Goal: Task Accomplishment & Management: Manage account settings

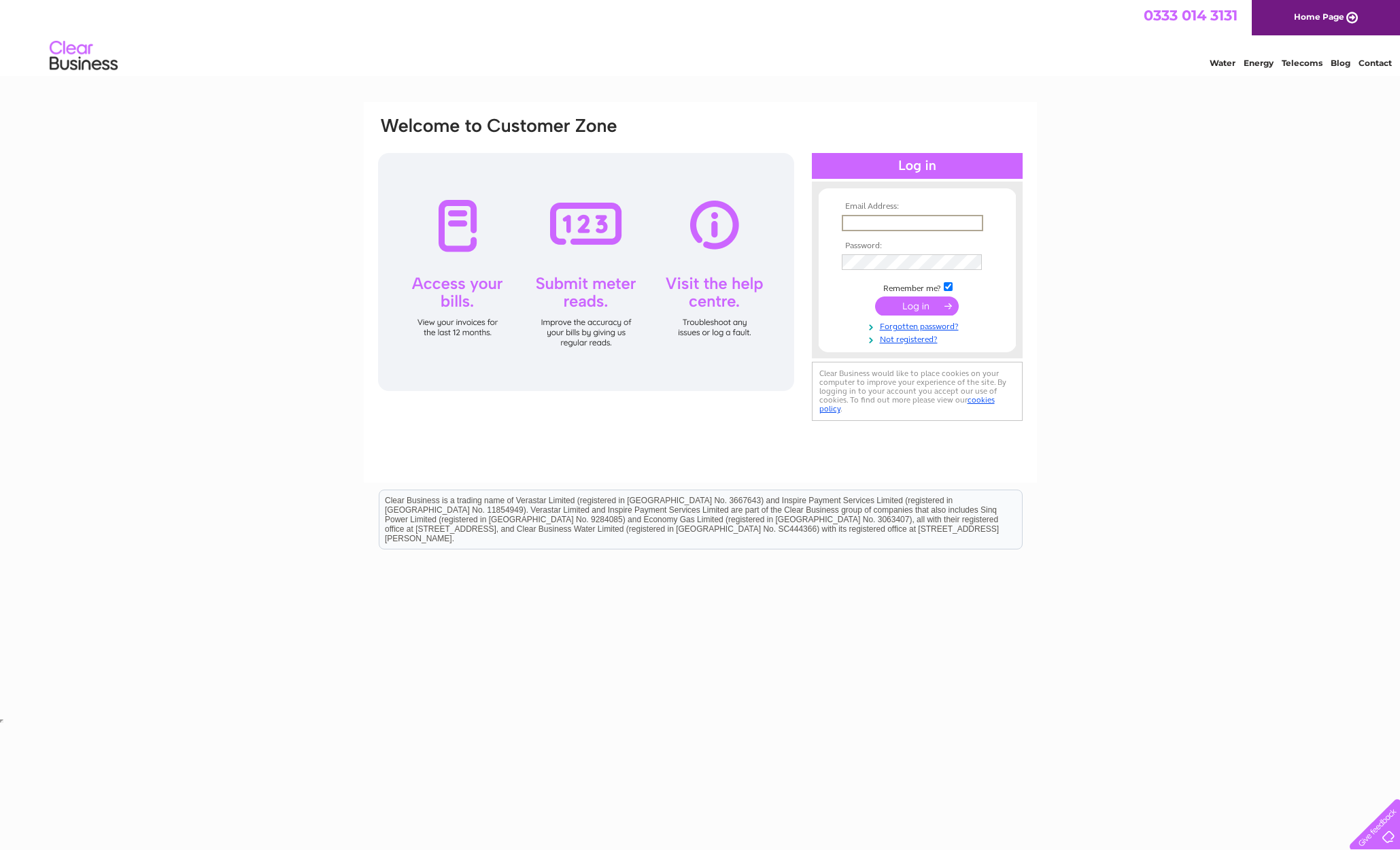
type input "hebrideansolutions@btinternet.com"
click at [916, 307] on input "submit" at bounding box center [917, 305] width 84 height 19
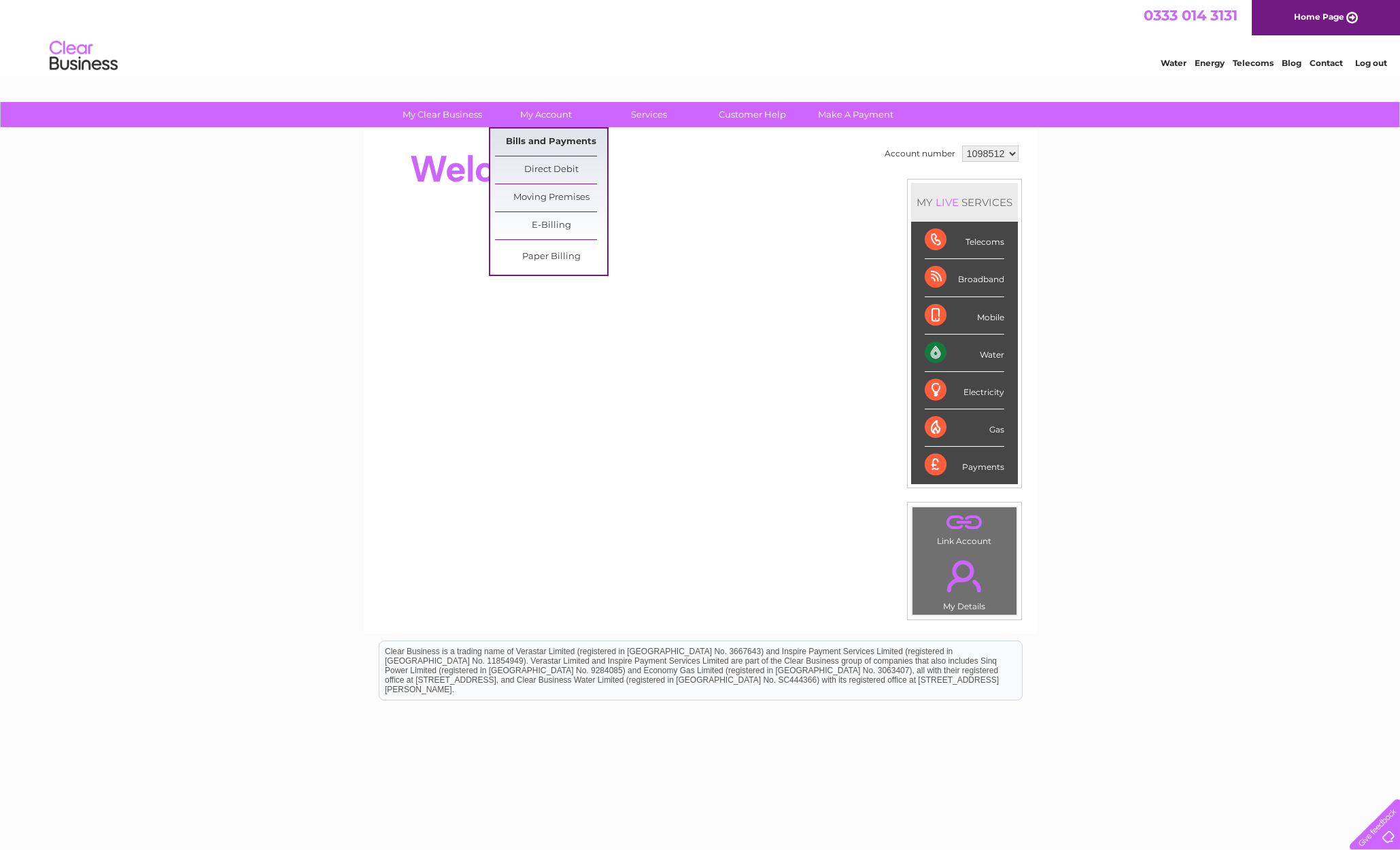
click at [546, 142] on link "Bills and Payments" at bounding box center [551, 142] width 112 height 27
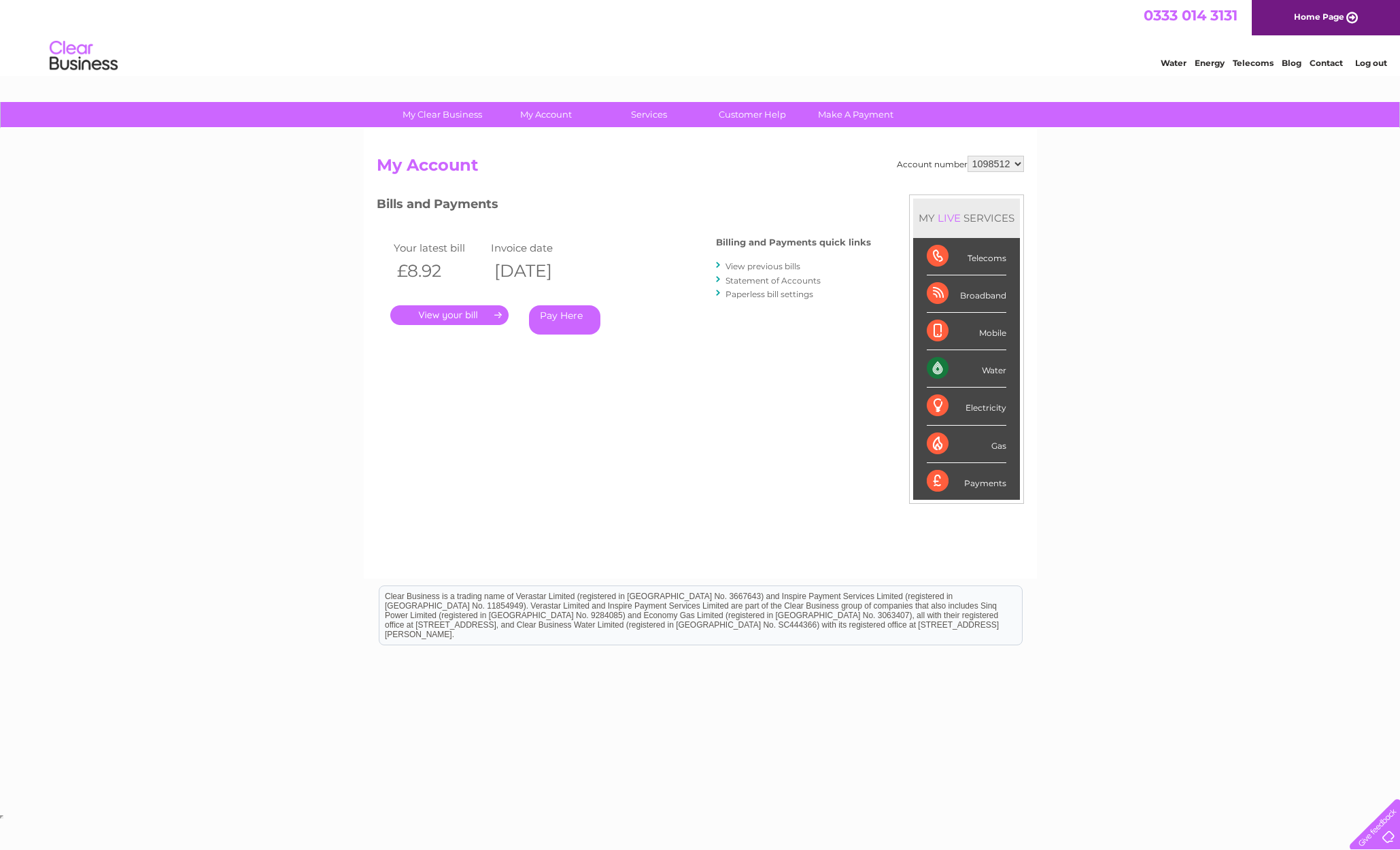
click at [474, 316] on link "." at bounding box center [449, 315] width 118 height 20
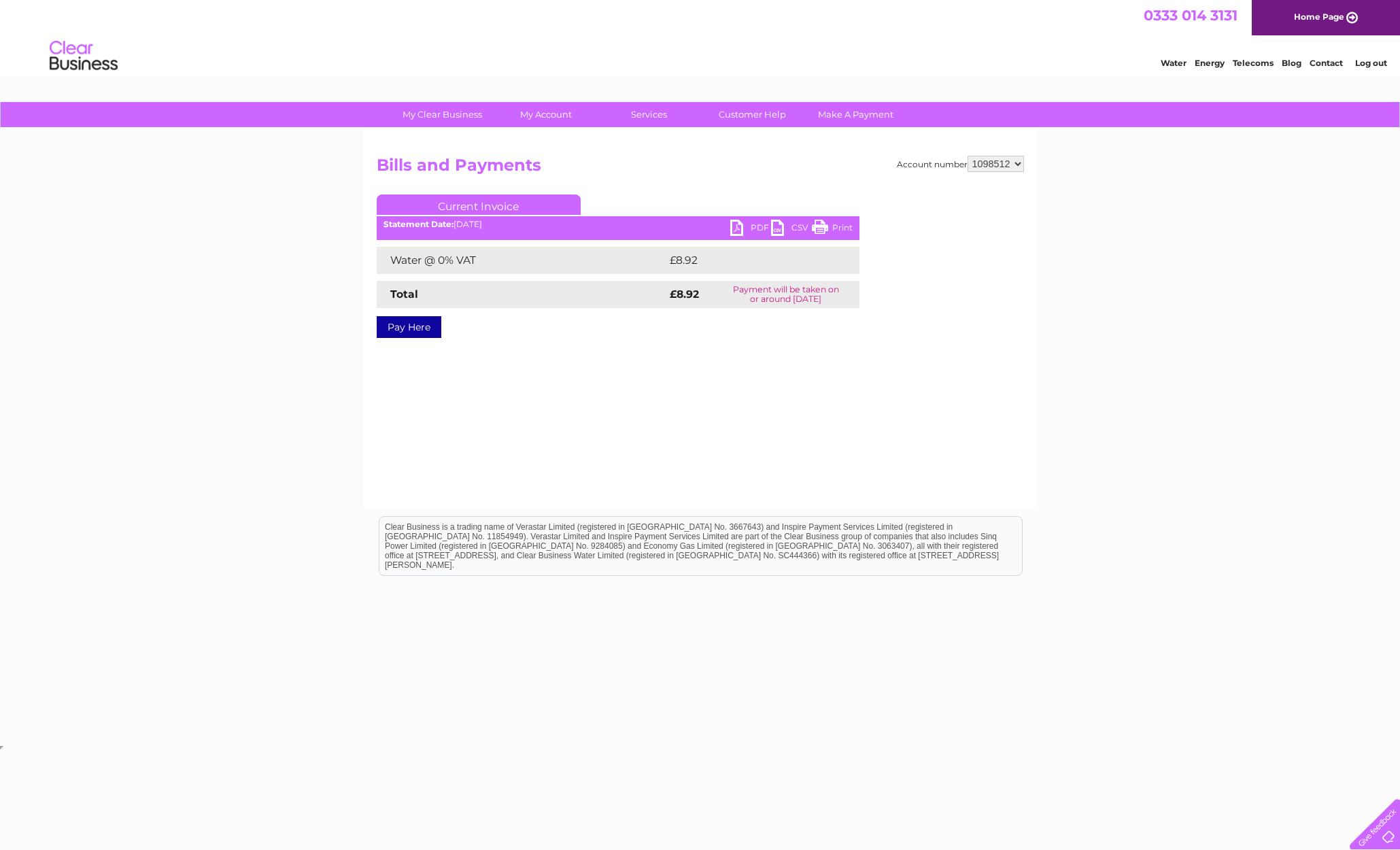
click at [751, 227] on link "PDF" at bounding box center [750, 229] width 41 height 20
click at [1368, 66] on link "Log out" at bounding box center [1371, 63] width 32 height 10
